Goal: Task Accomplishment & Management: Manage account settings

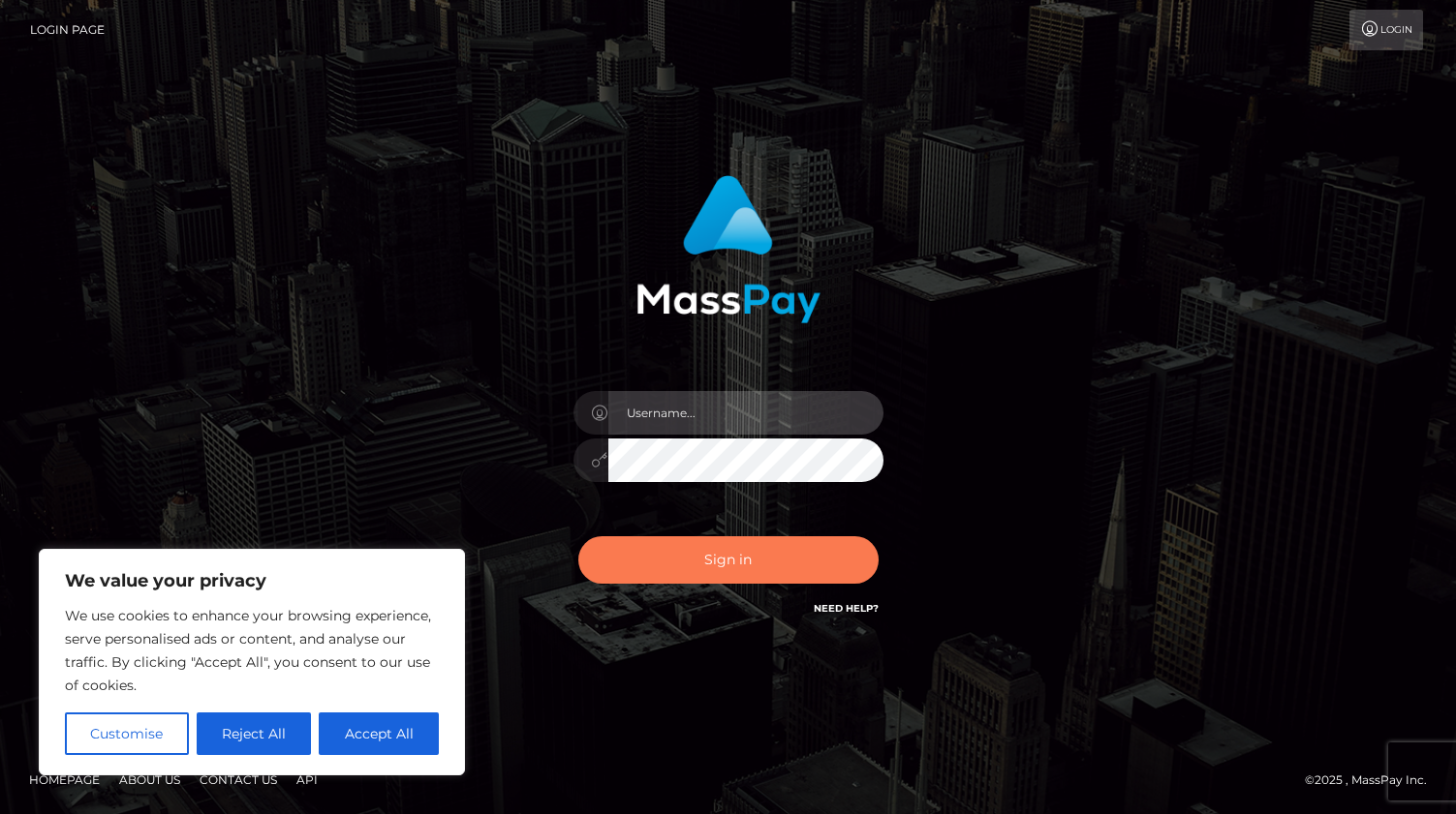
type input "[DOMAIN_NAME]"
click at [713, 571] on button "Sign in" at bounding box center [728, 560] width 300 height 48
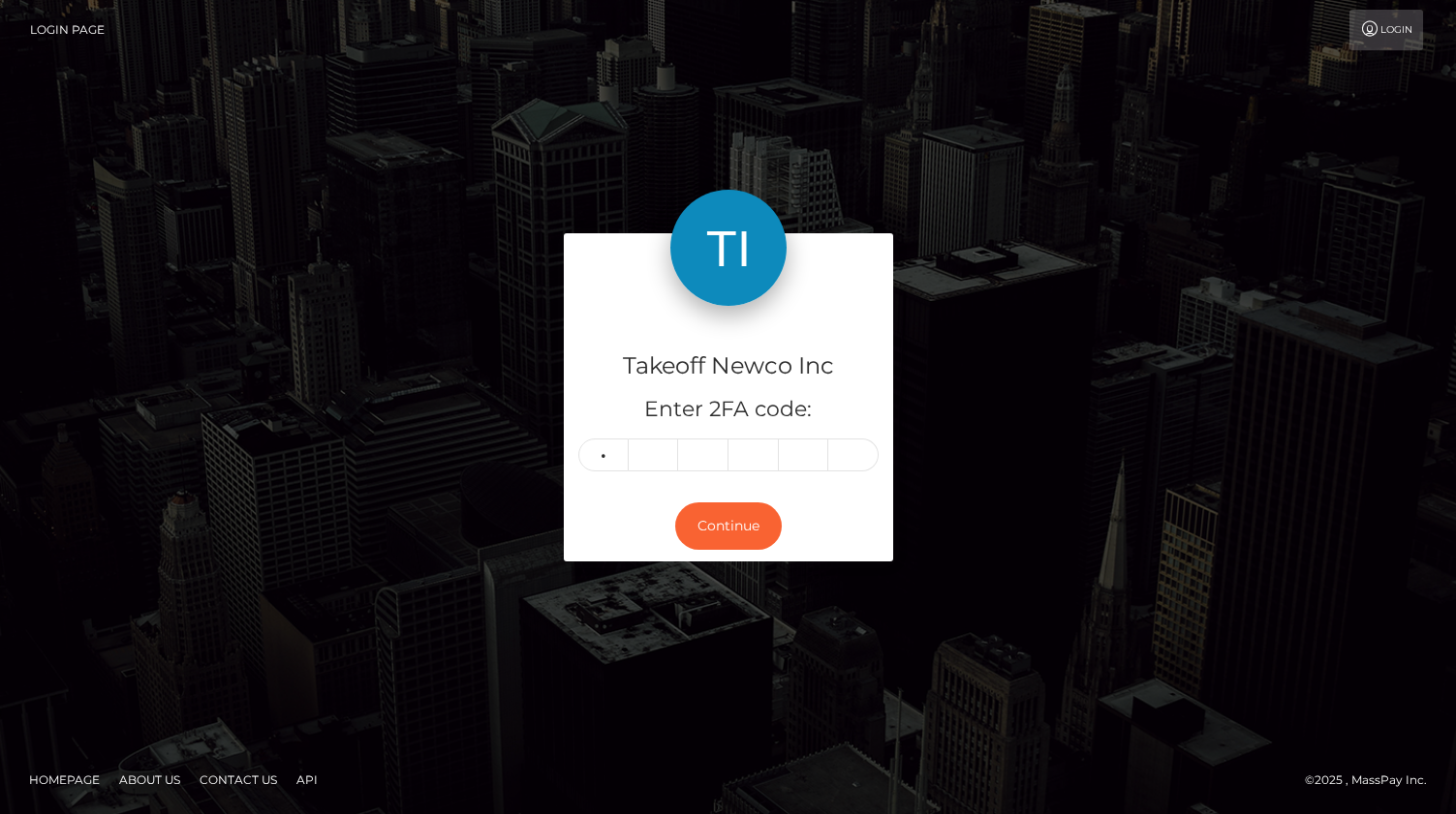
type input "9"
type input "0"
type input "2"
type input "4"
type input "8"
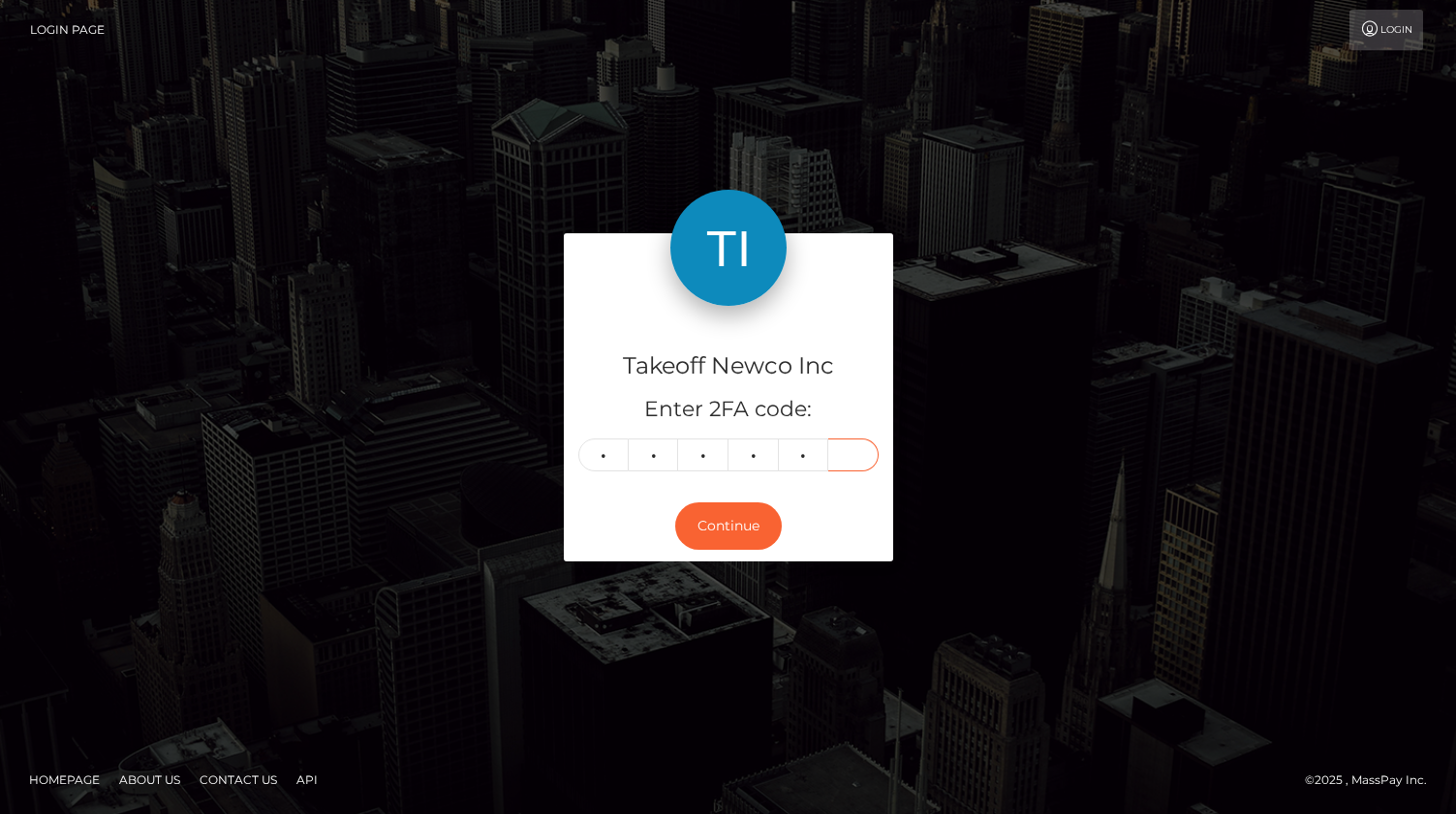
type input "7"
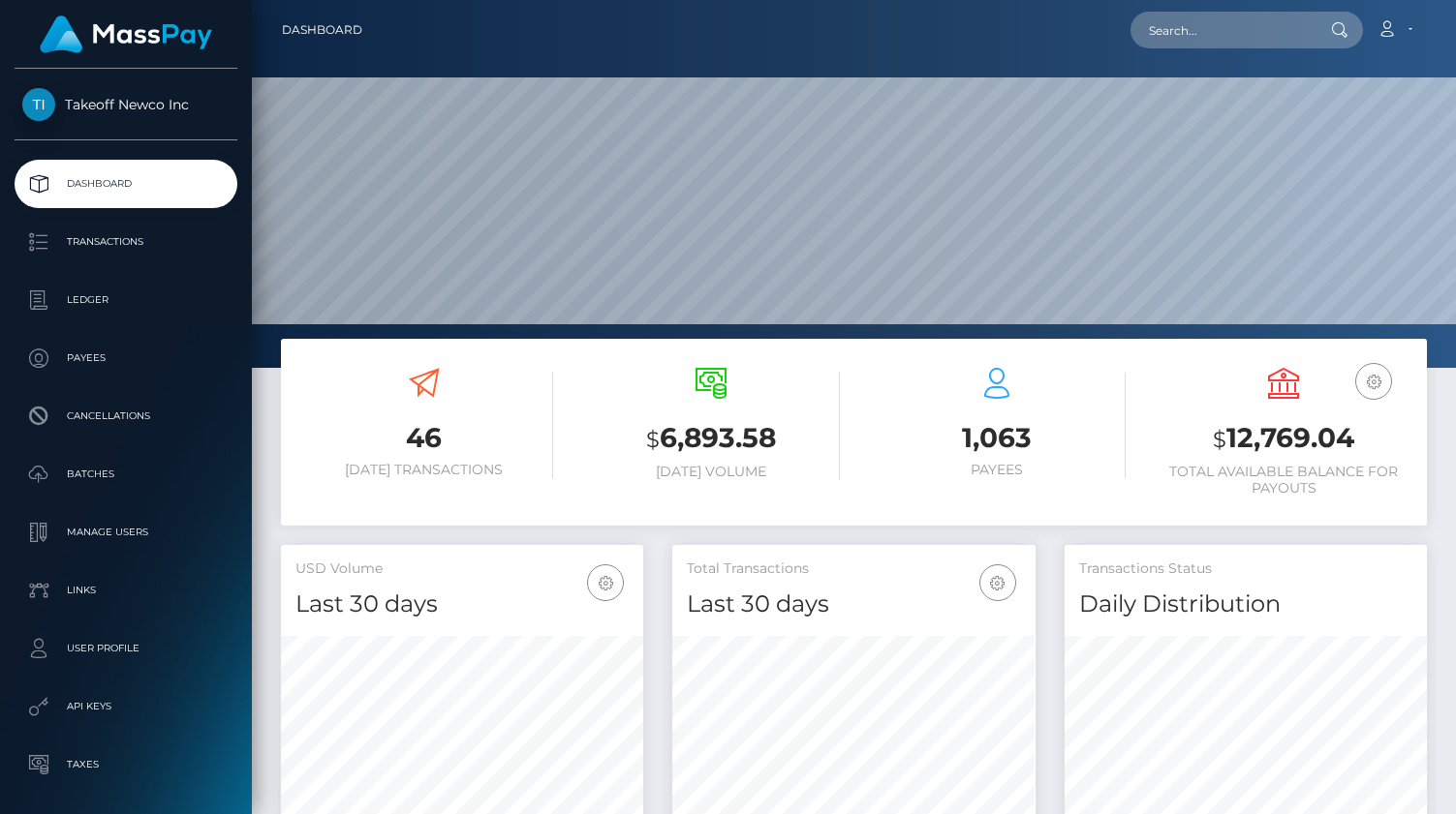
scroll to position [342, 362]
